Goal: Navigation & Orientation: Find specific page/section

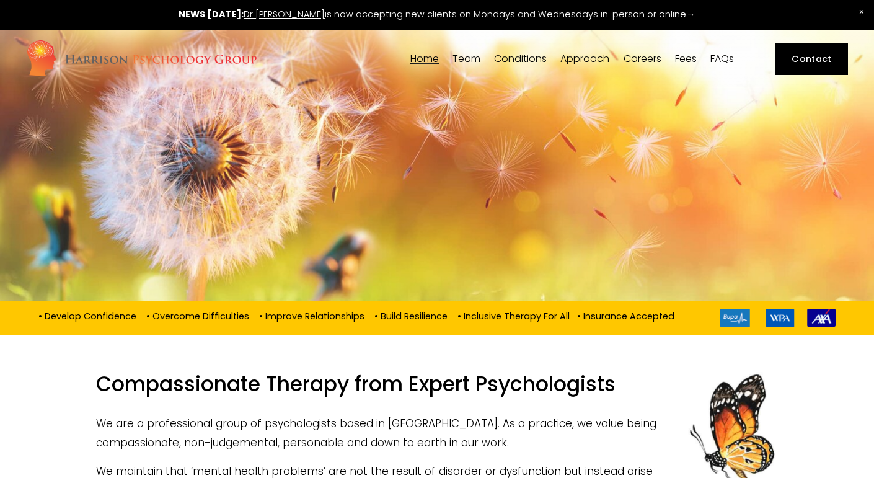
click at [475, 59] on span "Team" at bounding box center [466, 59] width 28 height 10
click at [0, 0] on span "Dr [PERSON_NAME]" at bounding box center [0, 0] width 0 height 0
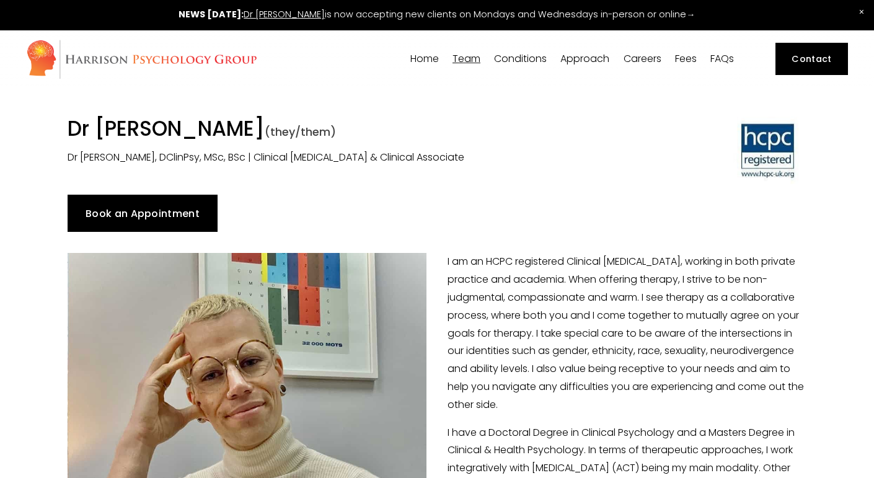
click at [429, 64] on link "Home" at bounding box center [424, 59] width 28 height 12
